Goal: Find specific page/section: Find specific page/section

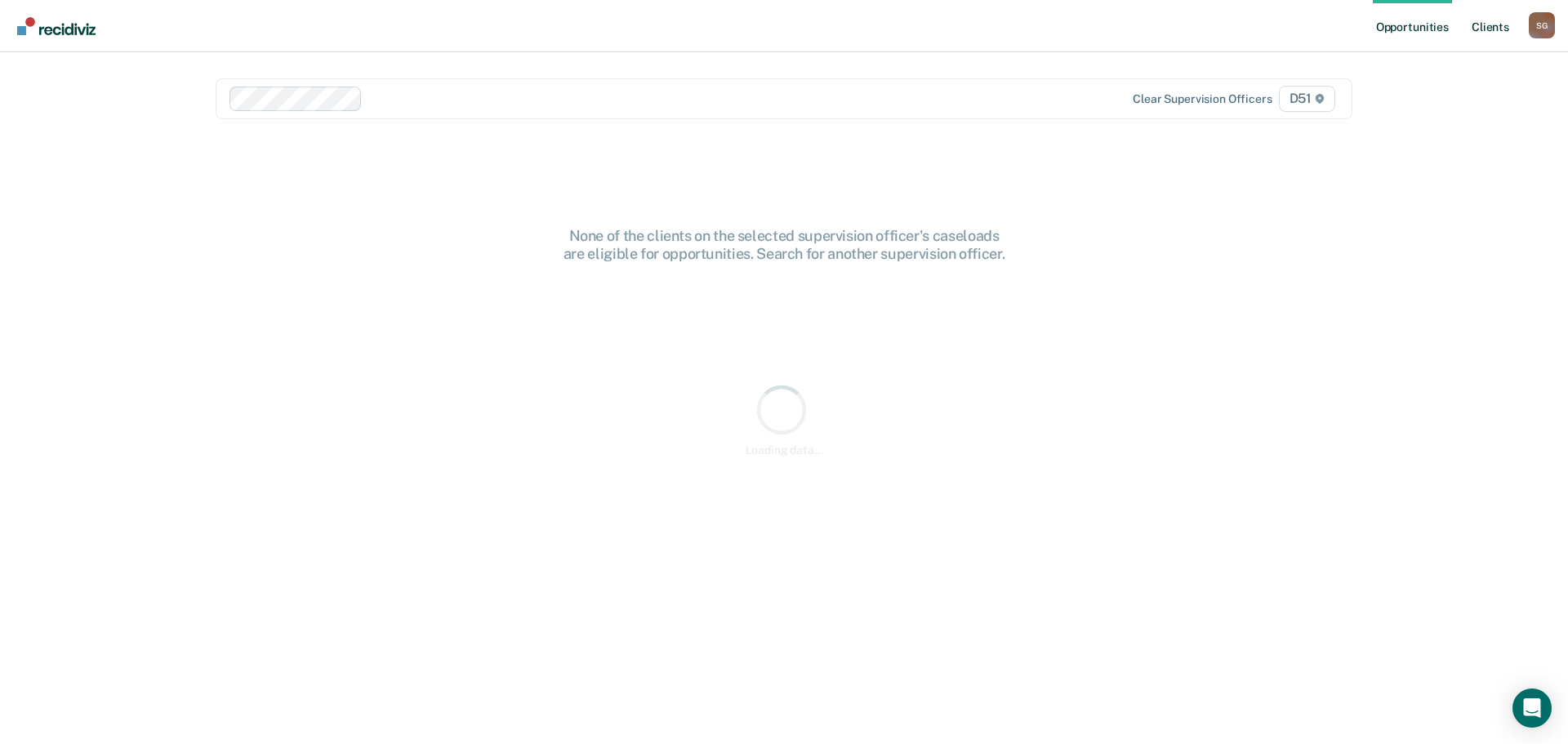
click at [1487, 24] on link "Client s" at bounding box center [1491, 26] width 45 height 53
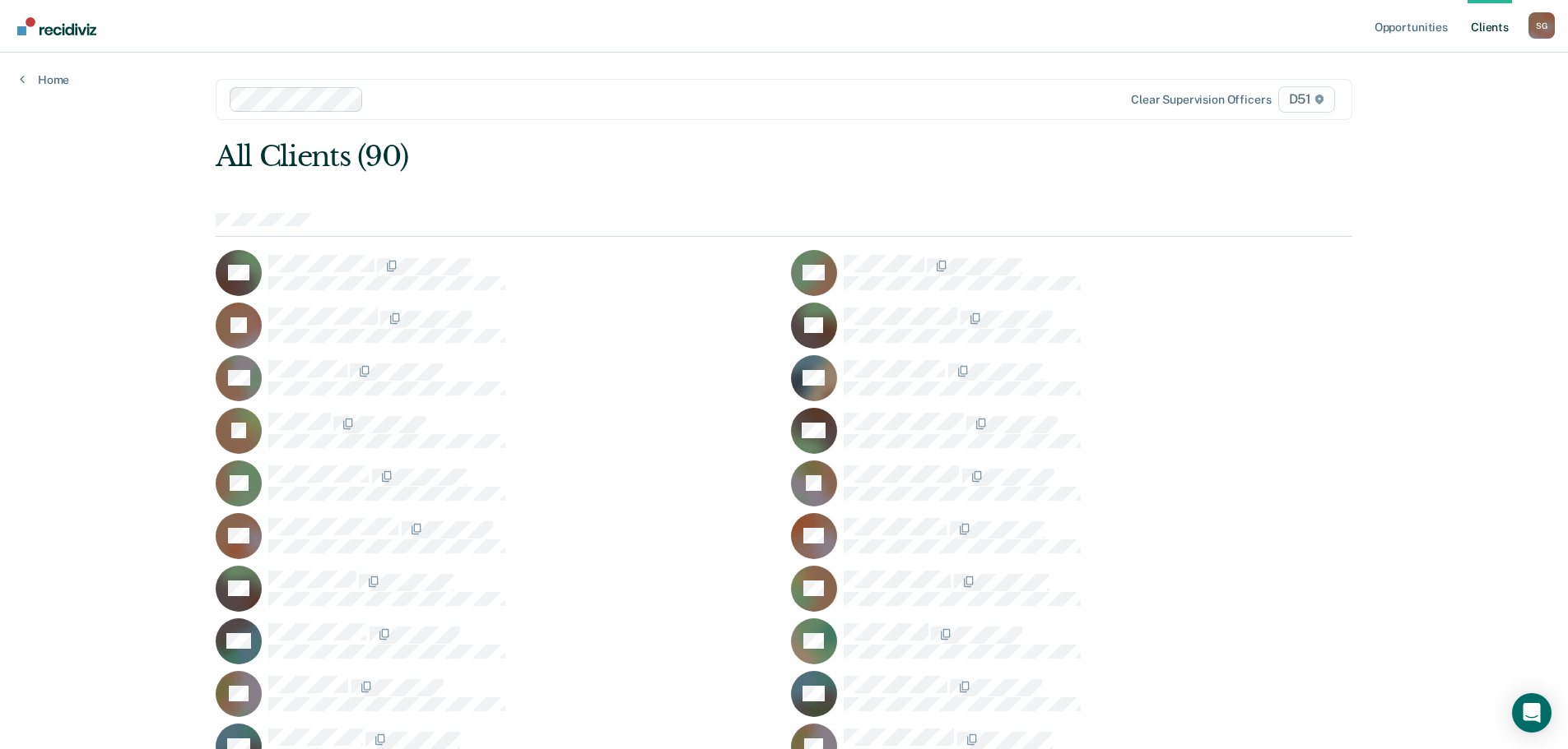
scroll to position [1926, 0]
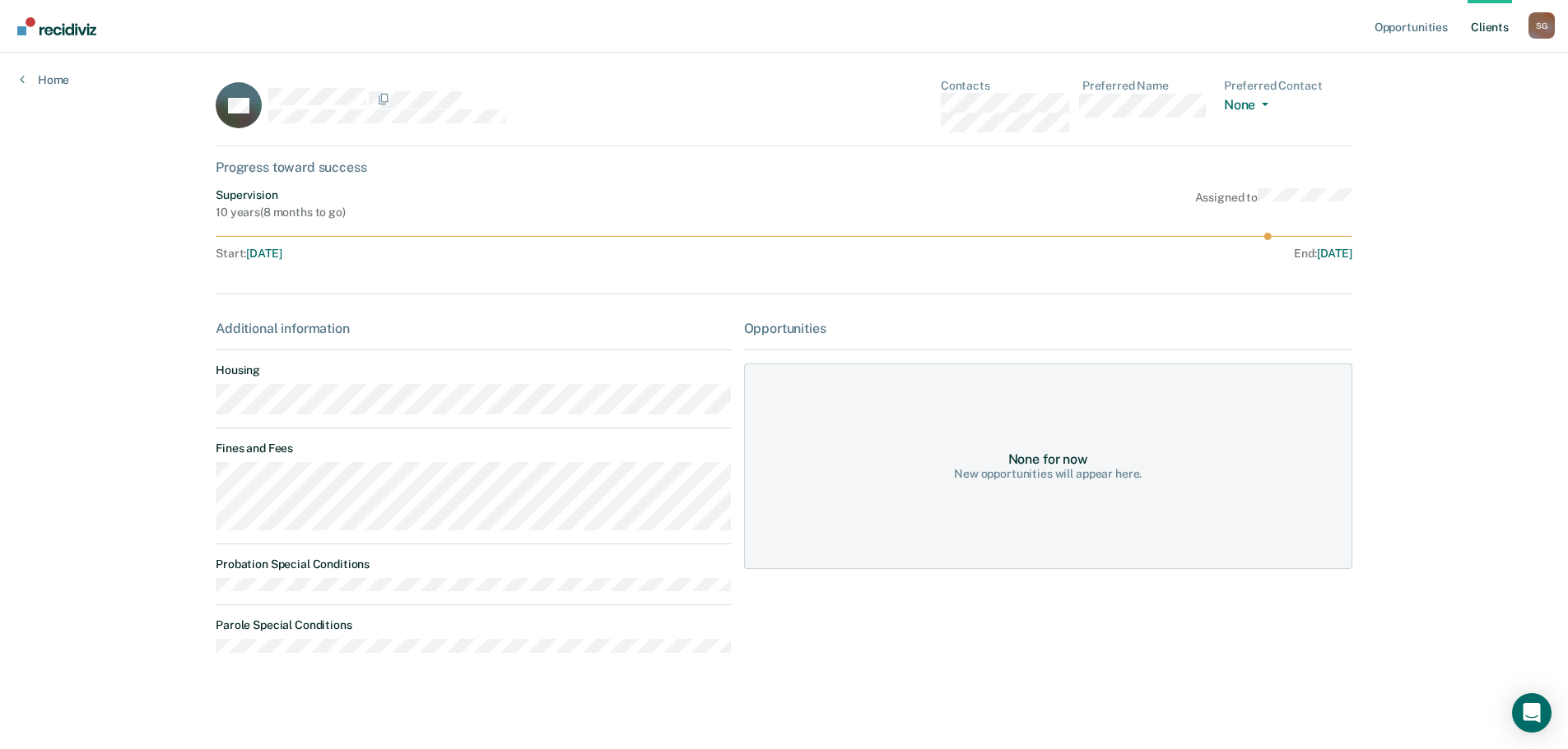
click at [163, 490] on div "Opportunities Client s [PERSON_NAME] S G Profile How it works Log Out Home GS C…" at bounding box center [784, 376] width 1568 height 752
click at [1502, 18] on link "Client s" at bounding box center [1490, 26] width 45 height 53
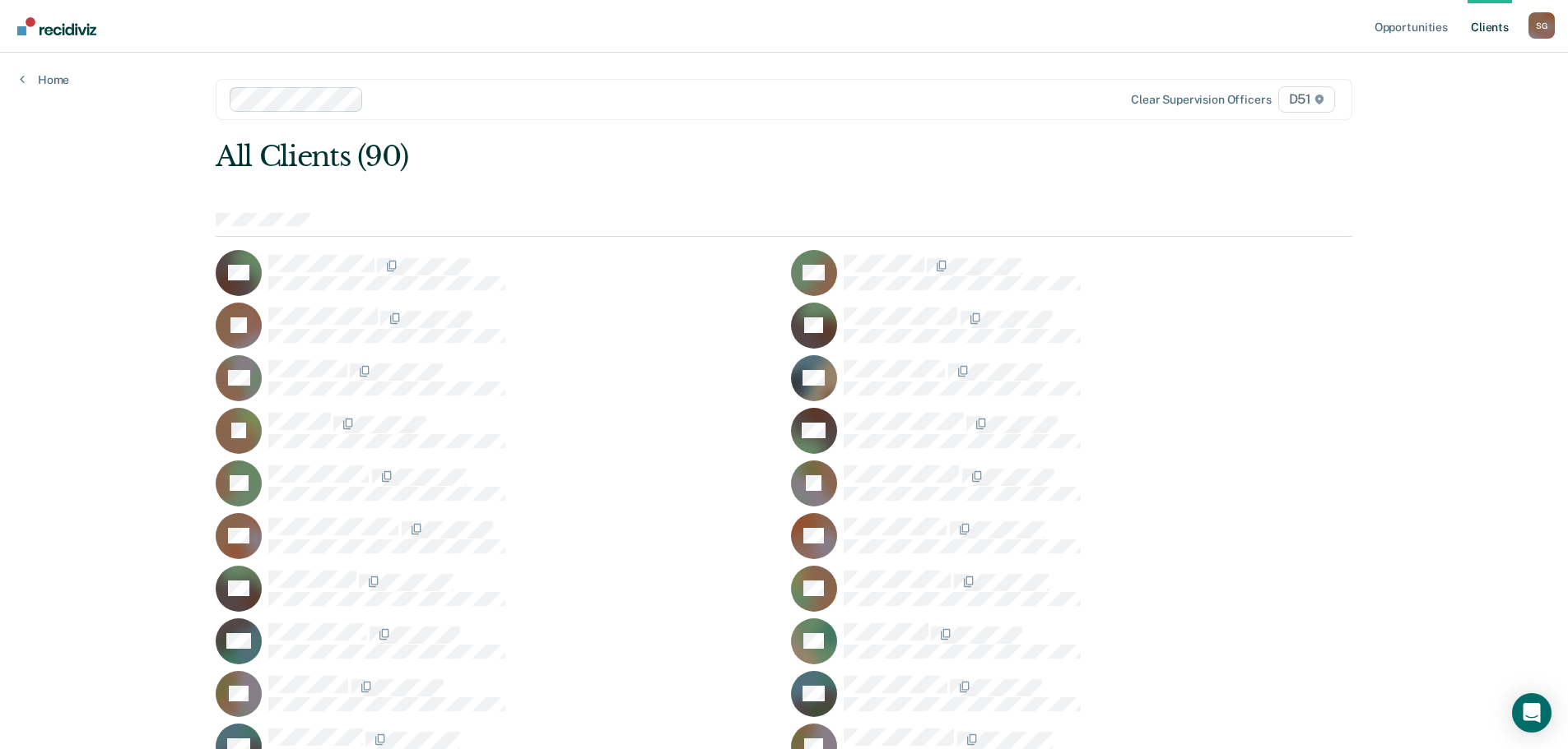
scroll to position [1047, 0]
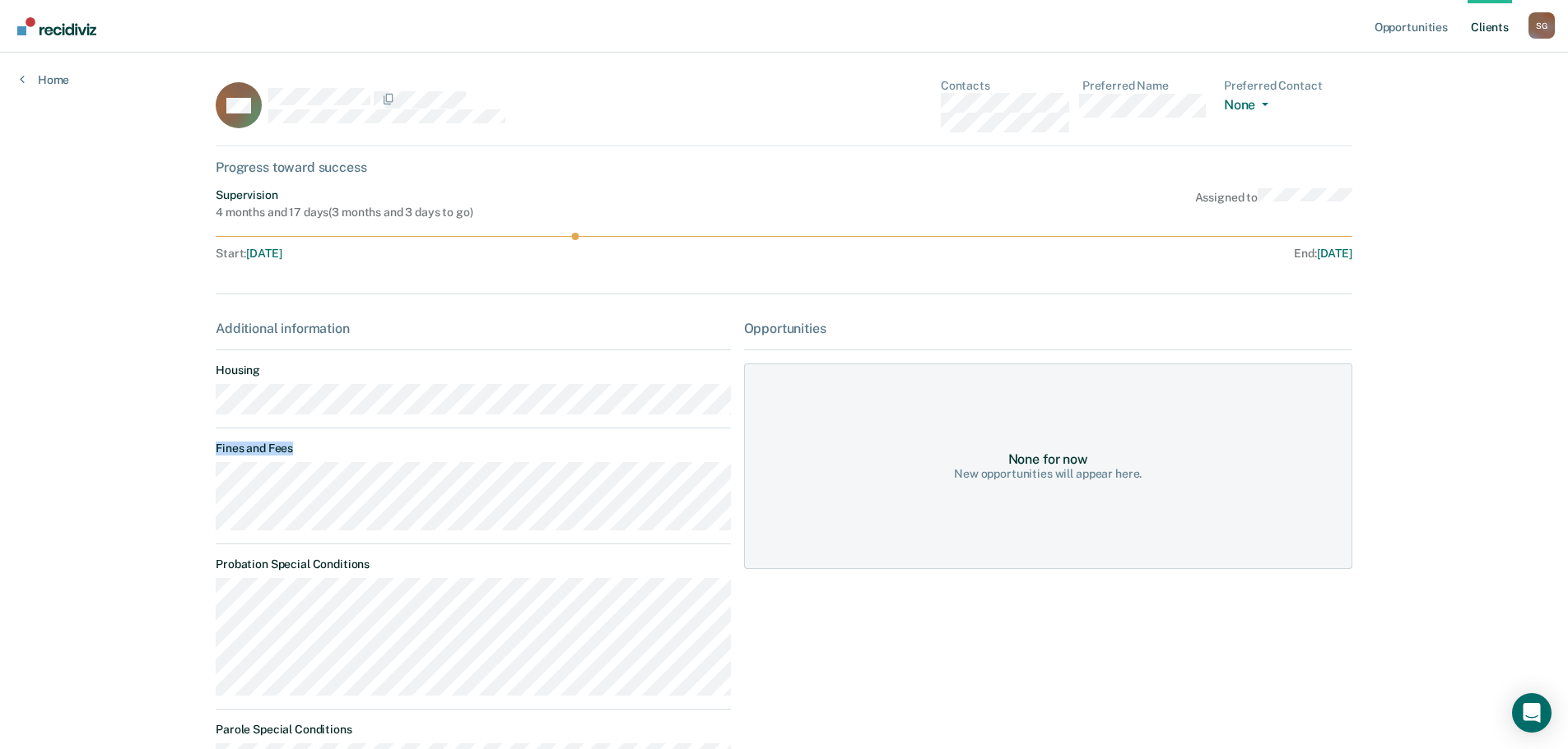
drag, startPoint x: 376, startPoint y: 532, endPoint x: 205, endPoint y: 483, distance: 177.9
click at [201, 485] on main "DM Contacts Preferred Name Preferred Contact None Call Text Email None Progress…" at bounding box center [784, 497] width 1176 height 888
click at [204, 484] on main "DM Contacts Preferred Name Preferred Contact None Call Text Email None Progress…" at bounding box center [784, 497] width 1176 height 888
click at [1468, 22] on link "Client s" at bounding box center [1490, 26] width 45 height 53
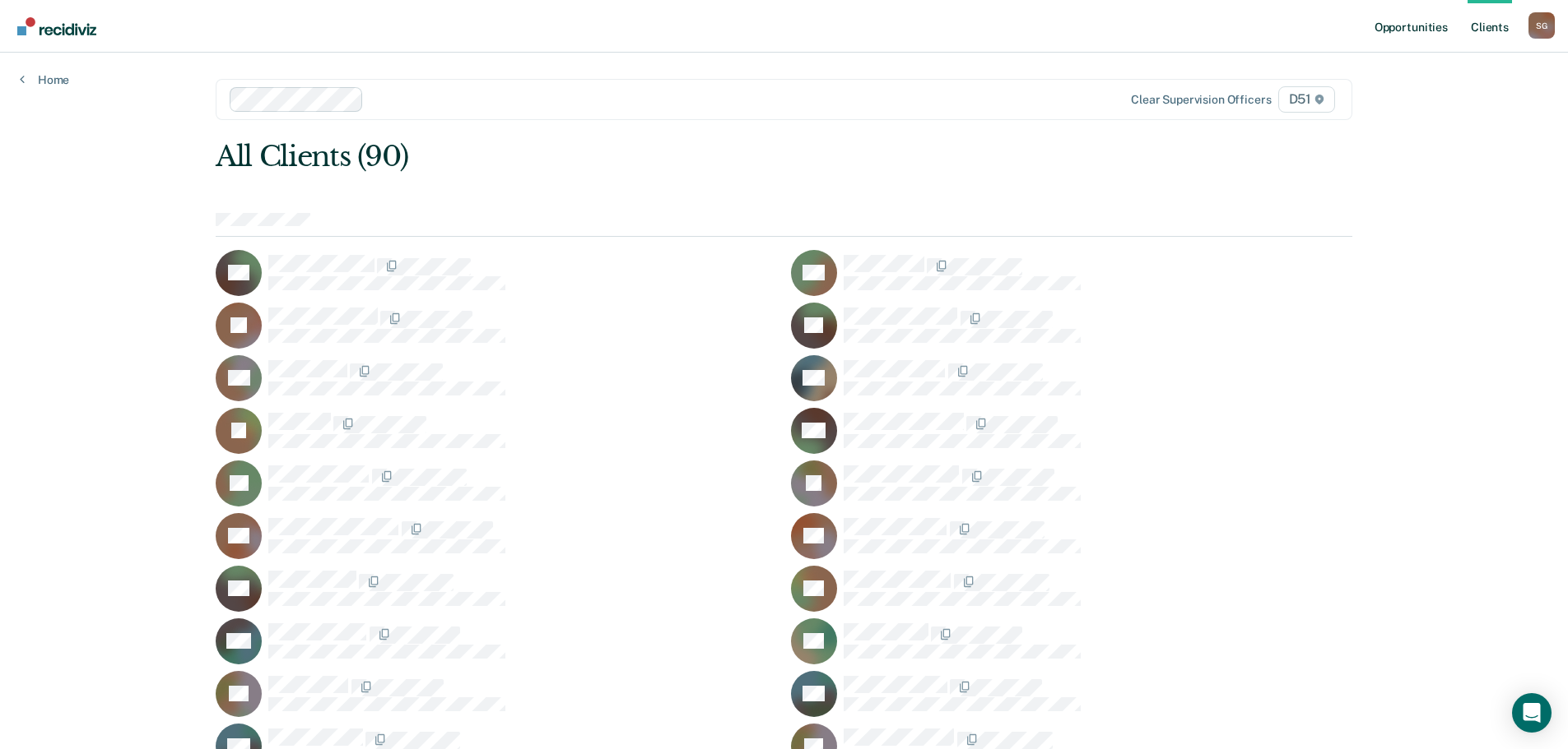
scroll to position [1626, 0]
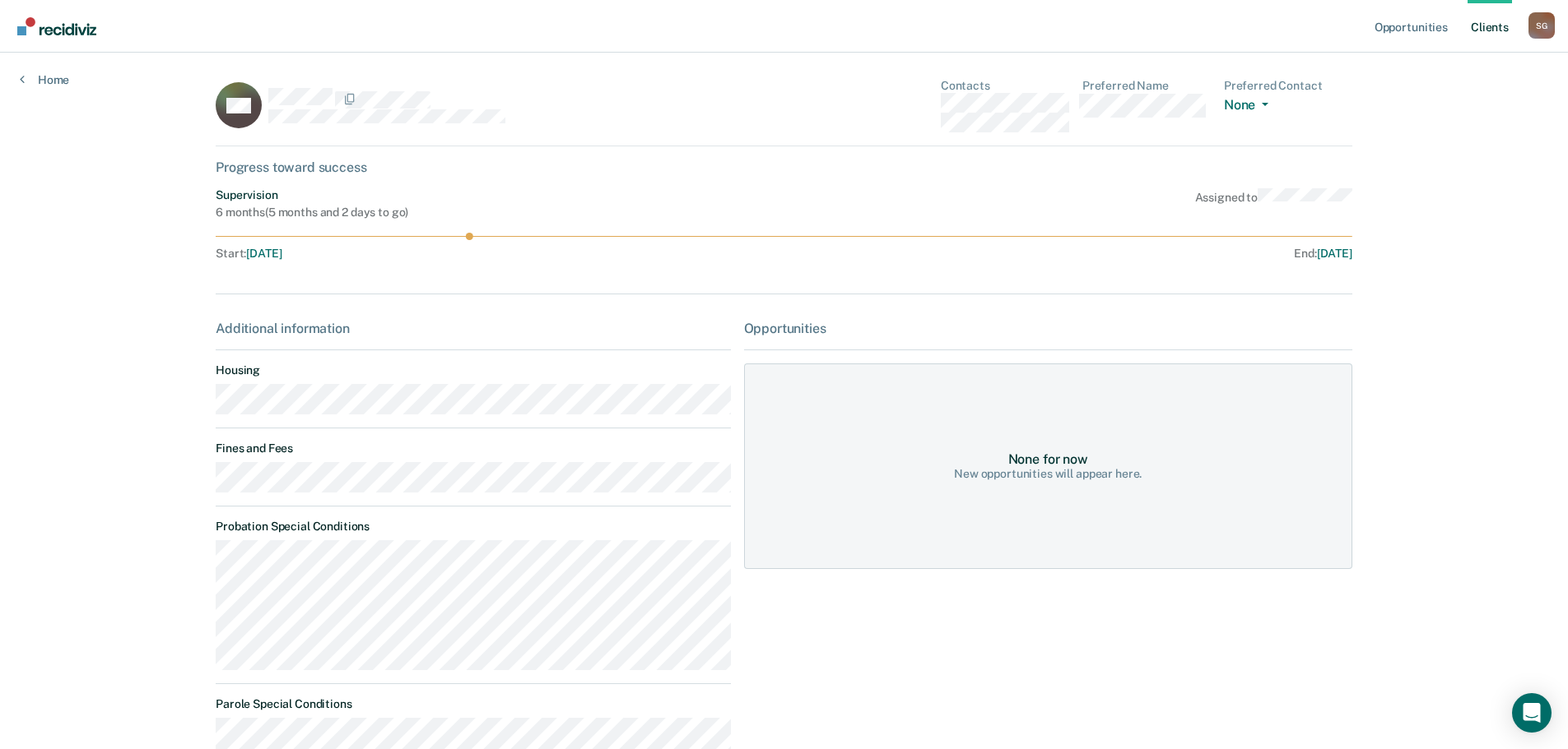
click at [174, 477] on div "Opportunities Client s [PERSON_NAME] S G Profile How it works Log Out Home MR C…" at bounding box center [784, 465] width 1568 height 930
